Goal: Transaction & Acquisition: Obtain resource

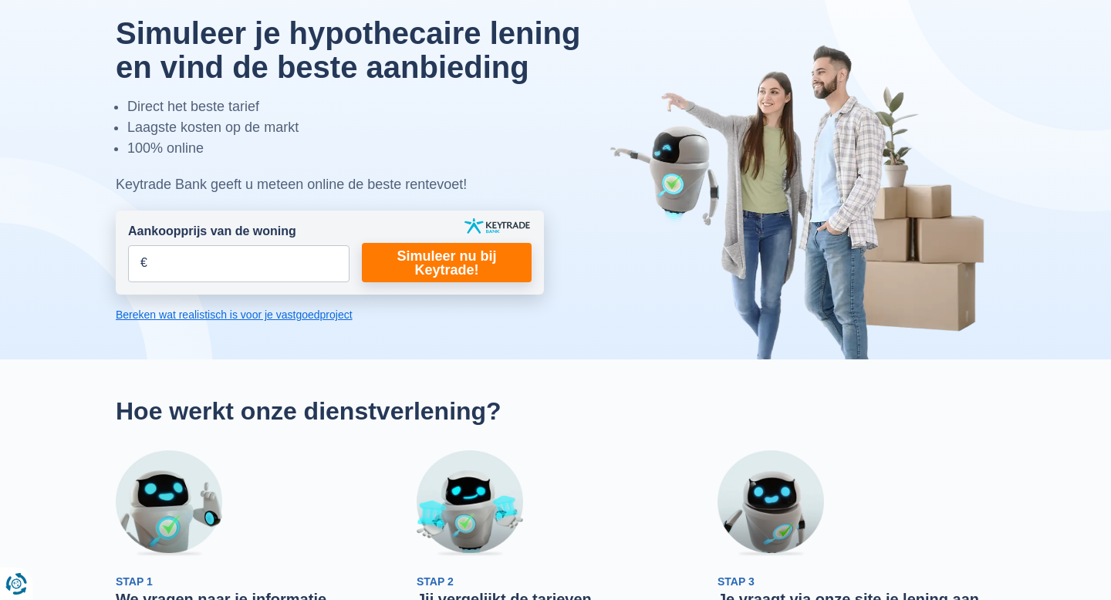
scroll to position [71, 0]
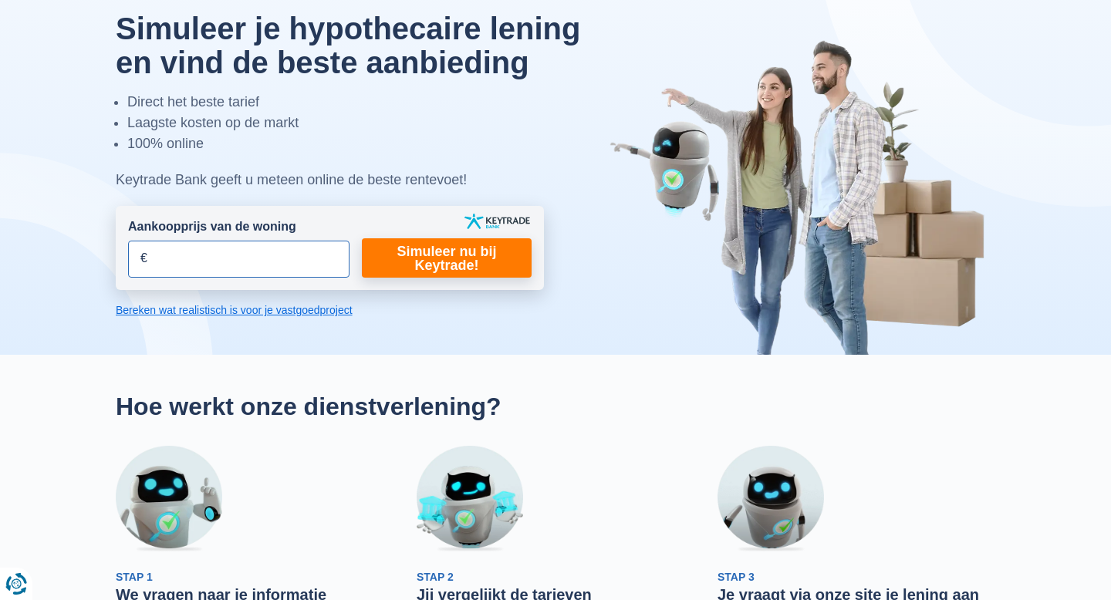
click at [254, 268] on input "Aankoopprijs van de woning" at bounding box center [238, 259] width 221 height 37
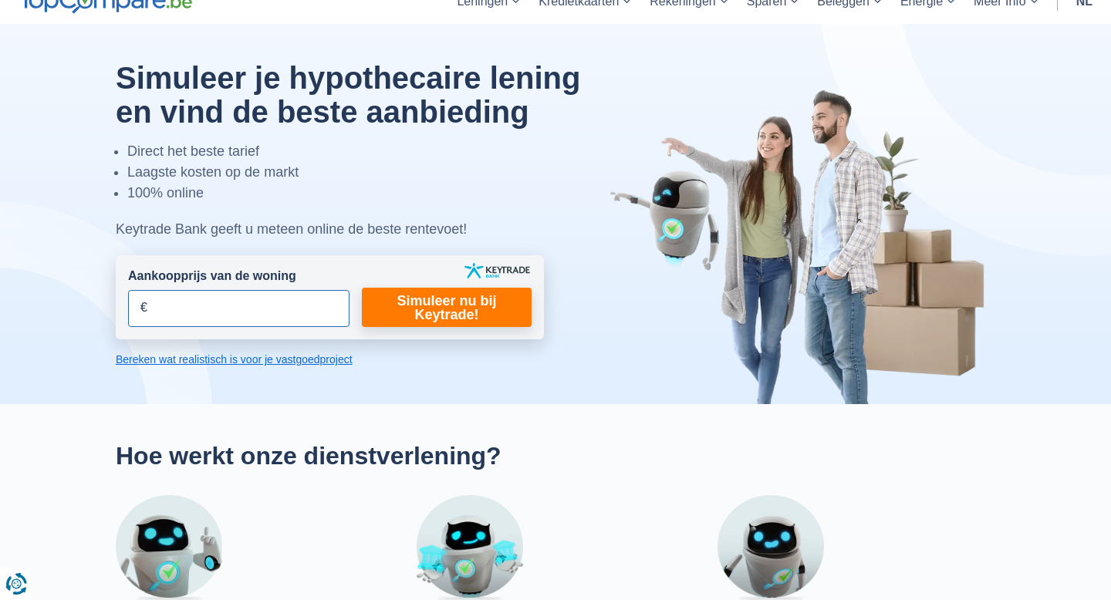
scroll to position [19, 0]
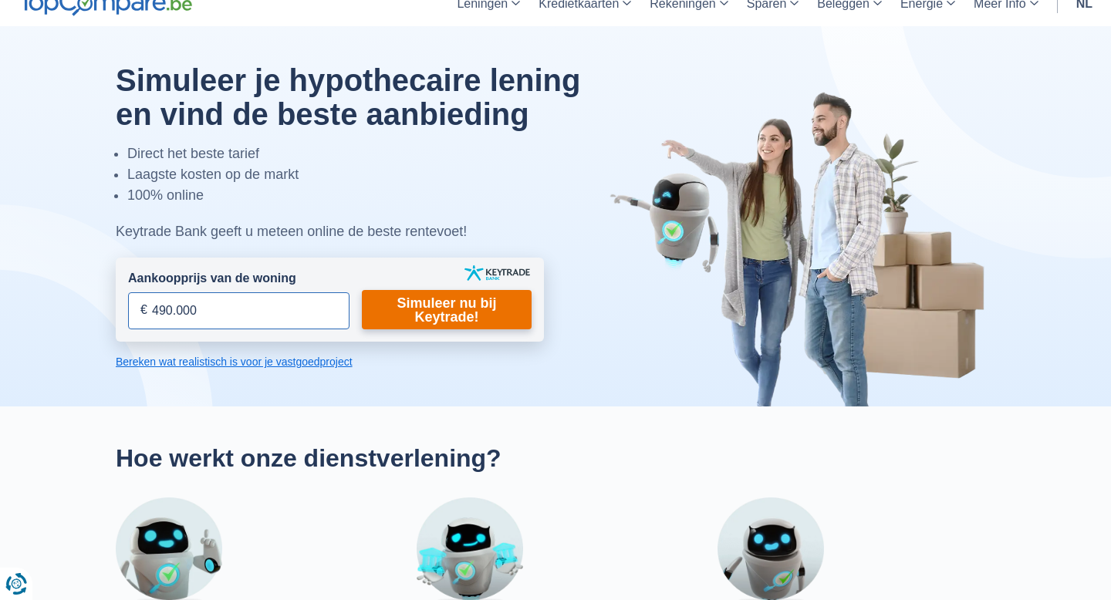
type input "490.000"
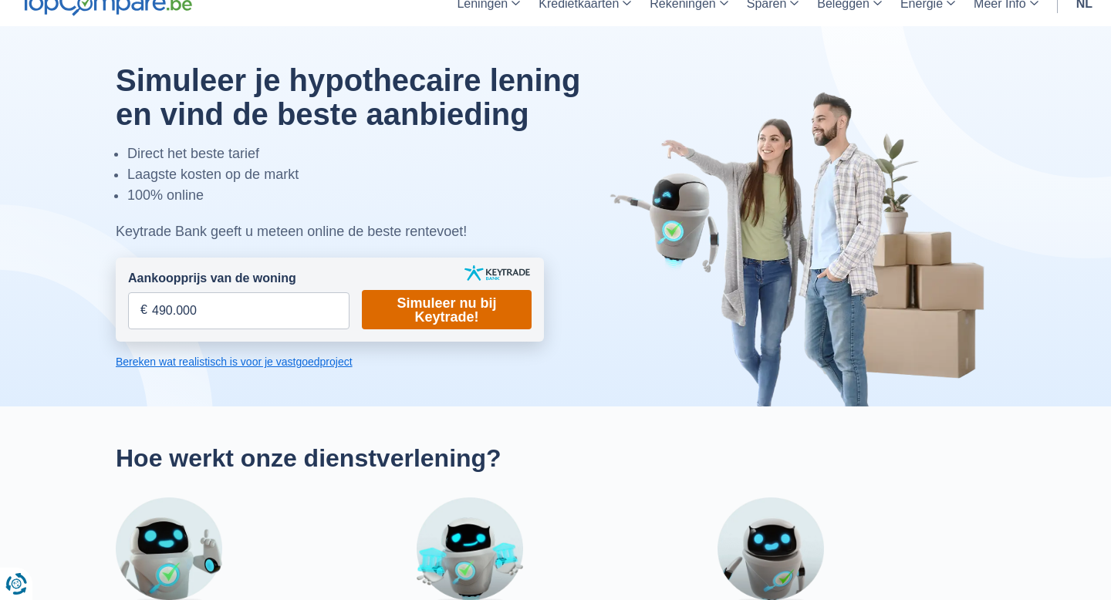
click at [437, 310] on link "Simuleer nu bij Keytrade!" at bounding box center [447, 309] width 170 height 39
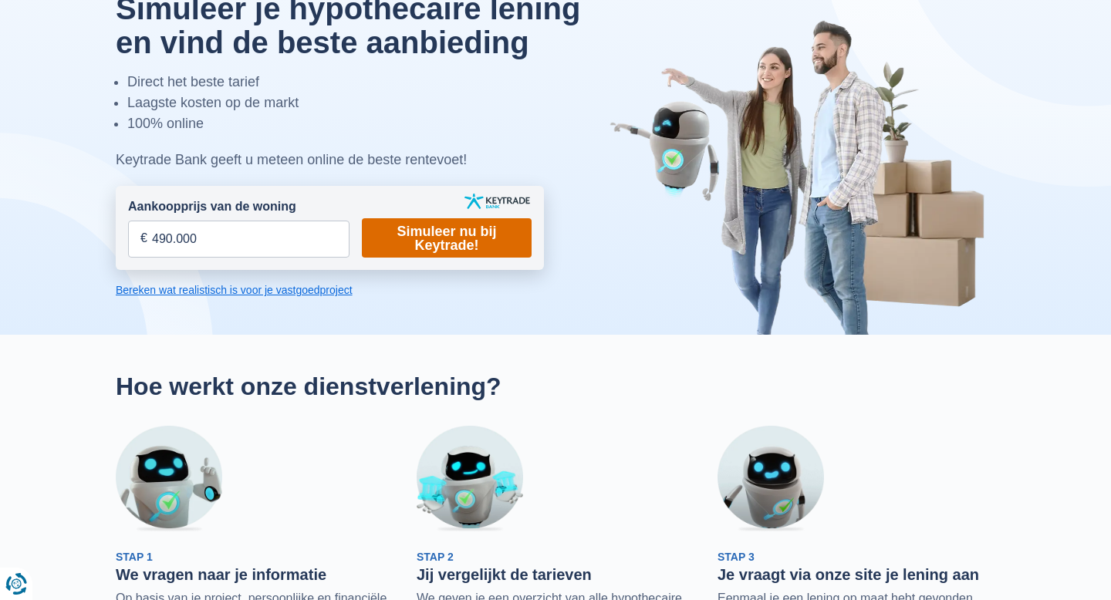
scroll to position [79, 0]
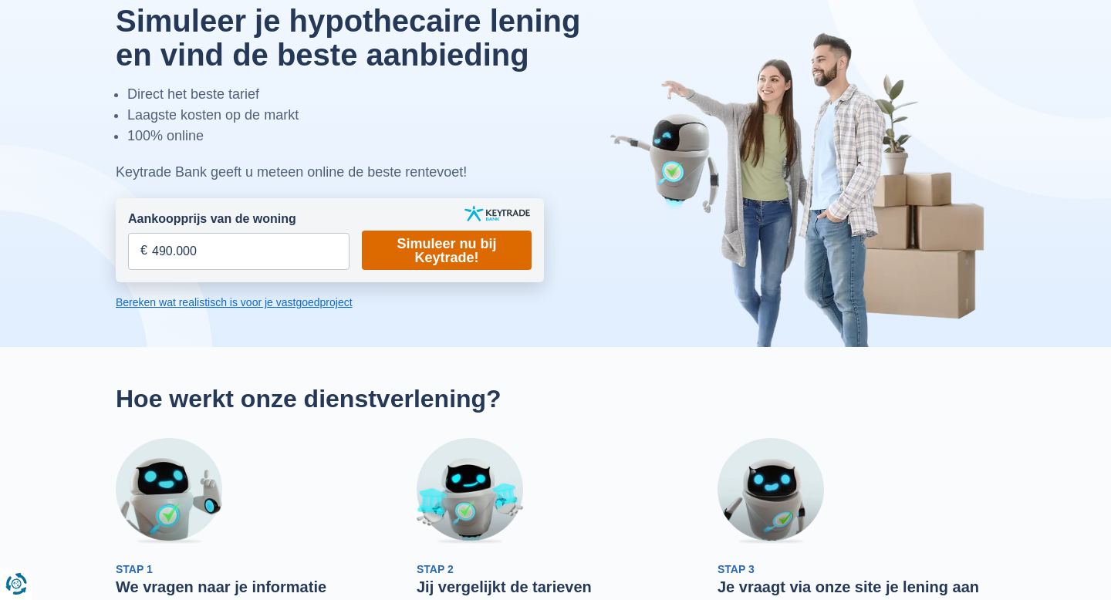
click at [460, 251] on link "Simuleer nu bij Keytrade!" at bounding box center [447, 250] width 170 height 39
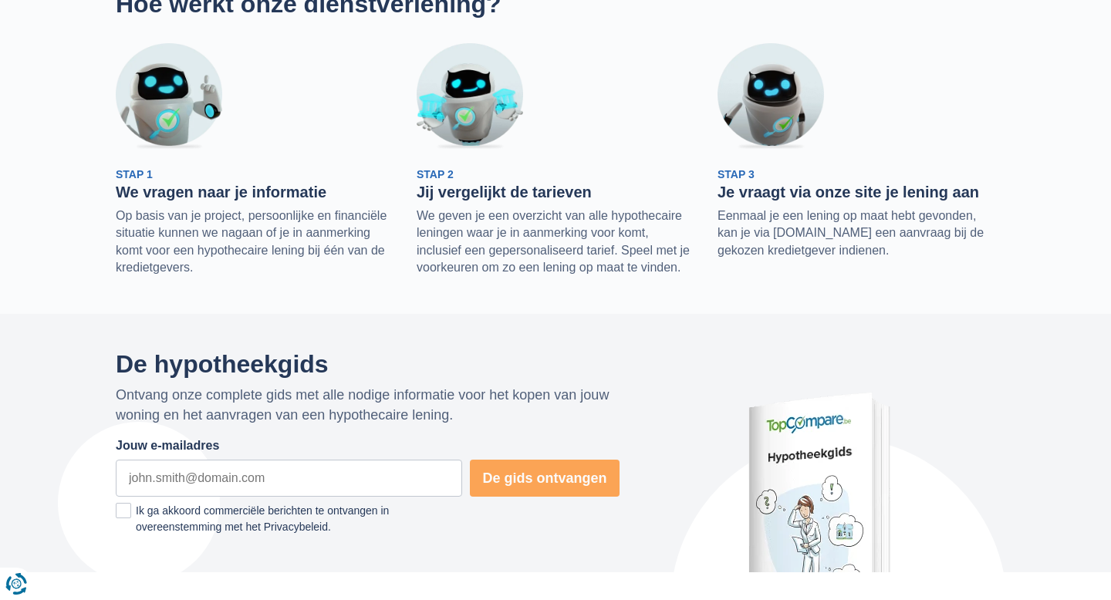
scroll to position [0, 0]
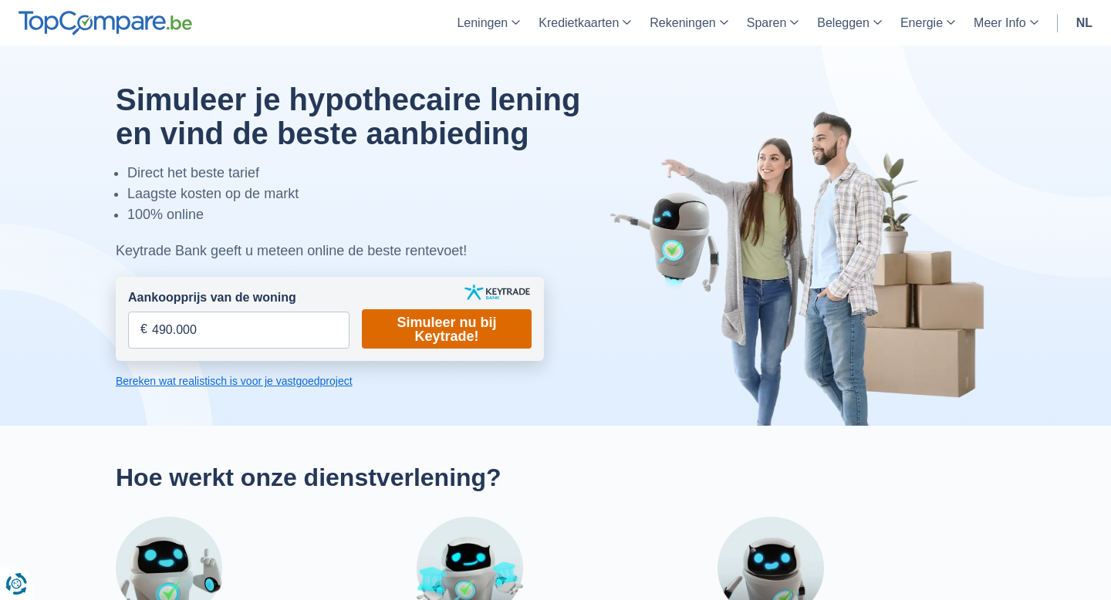
click at [424, 326] on link "Simuleer nu bij Keytrade!" at bounding box center [447, 328] width 170 height 39
click at [249, 342] on input "490.000" at bounding box center [238, 330] width 221 height 37
click at [392, 309] on link "Simuleer nu bij Keytrade!" at bounding box center [447, 328] width 170 height 39
